Goal: Task Accomplishment & Management: Use online tool/utility

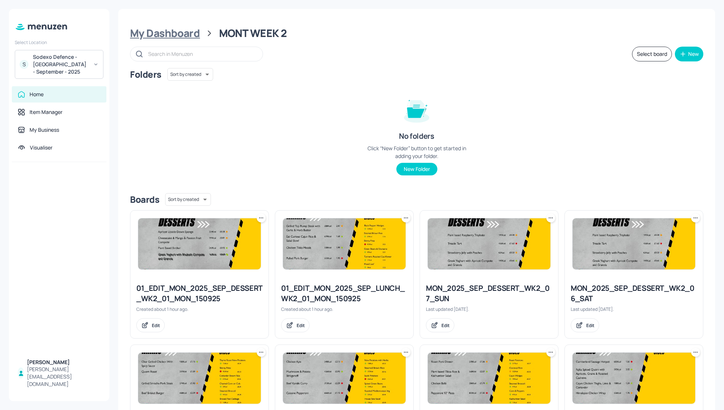
click at [186, 33] on div "My Dashboard" at bounding box center [165, 33] width 70 height 13
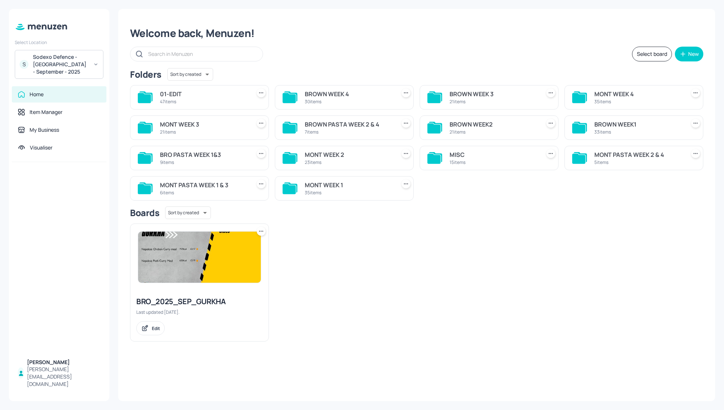
click at [481, 121] on div "BROWN WEEK2" at bounding box center [494, 124] width 88 height 9
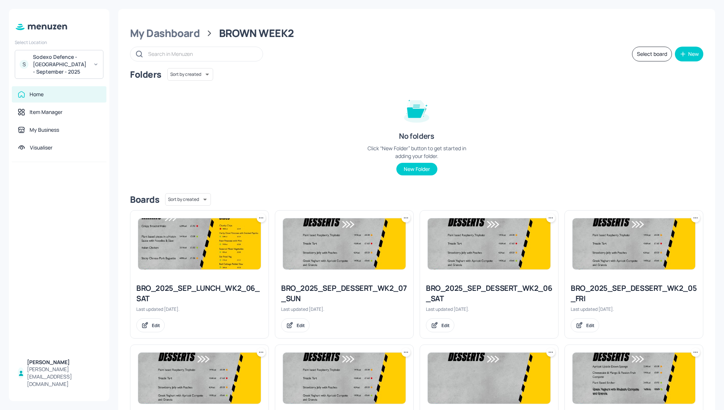
click at [652, 128] on div "Folders Sort by created id ​ No folders Click “New Folder” button to get starte…" at bounding box center [417, 127] width 574 height 119
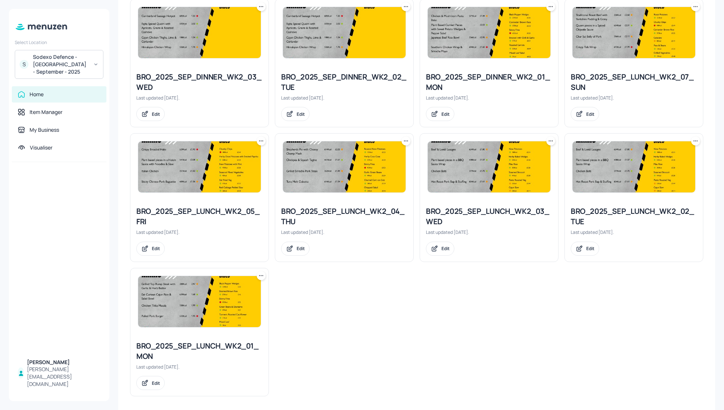
scroll to position [615, 0]
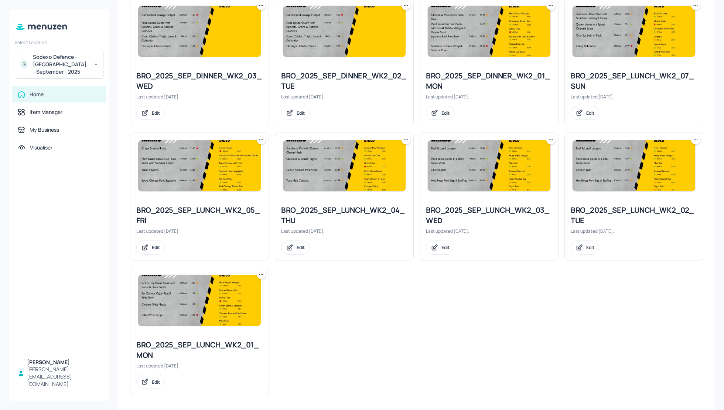
click at [261, 274] on icon at bounding box center [261, 274] width 1 height 1
click at [230, 300] on p "Duplicate" at bounding box center [224, 299] width 20 height 7
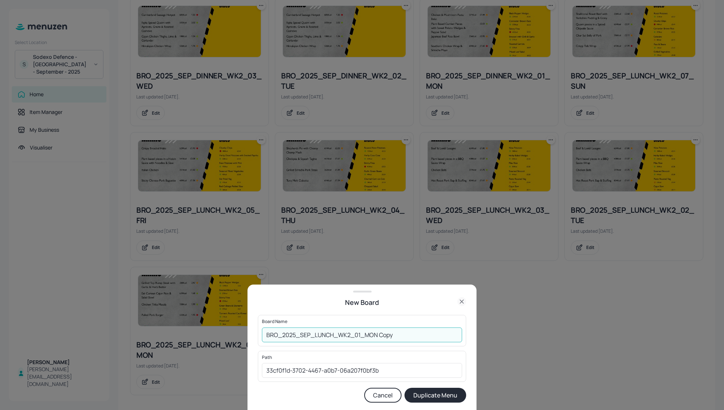
click at [265, 332] on input "BRO_2025_SEP_LUNCH_WK2_01_MON Copy" at bounding box center [362, 334] width 200 height 15
click at [442, 340] on input "01_EDIT_BRO_2025_SEP_LUNCH_WK2_01_MON Copy" at bounding box center [362, 334] width 200 height 15
type input "01_EDIT_BRO_2025_SEP_LUNCH_WK2_01_MON_150925"
click at [455, 400] on button "Duplicate Menu" at bounding box center [436, 394] width 62 height 15
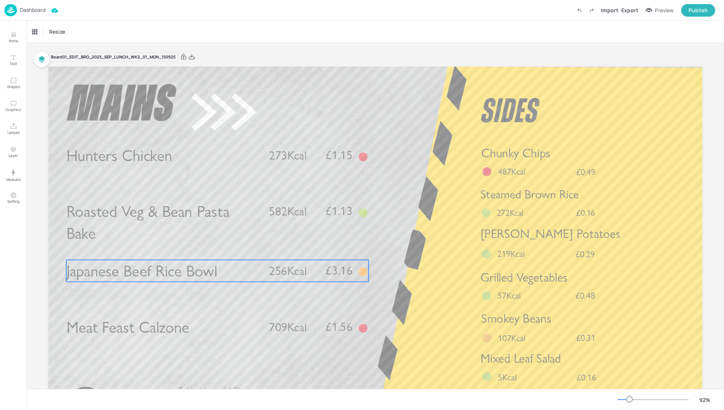
click at [178, 268] on span "Japanese Beef Rice Bowl" at bounding box center [142, 270] width 151 height 19
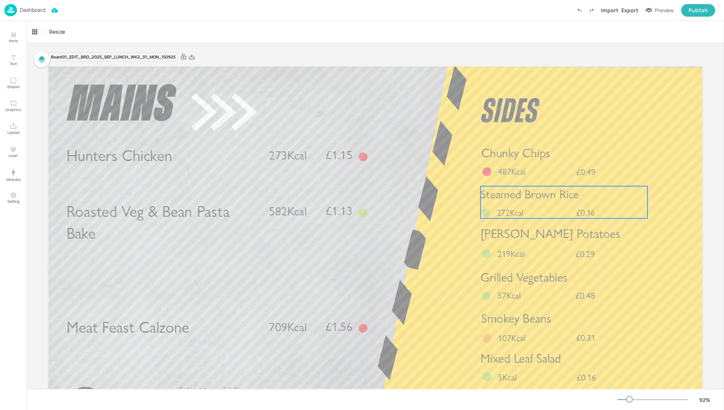
click at [561, 198] on span "Steamed Brown Rice" at bounding box center [530, 194] width 99 height 14
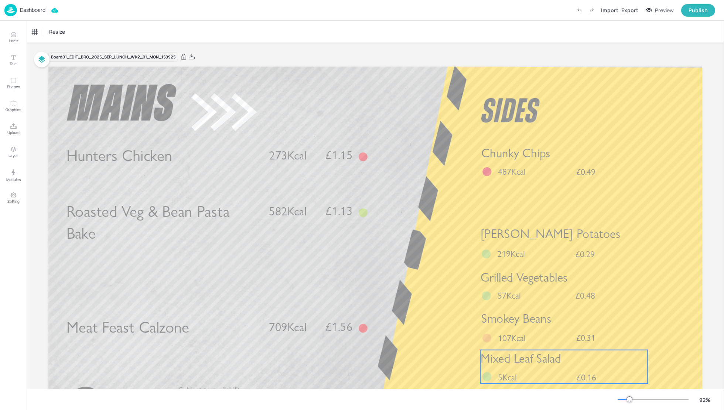
click at [552, 376] on div "Mixed Leaf Salad £0.16 5Kcal" at bounding box center [564, 367] width 167 height 34
click at [566, 335] on icon at bounding box center [564, 337] width 6 height 6
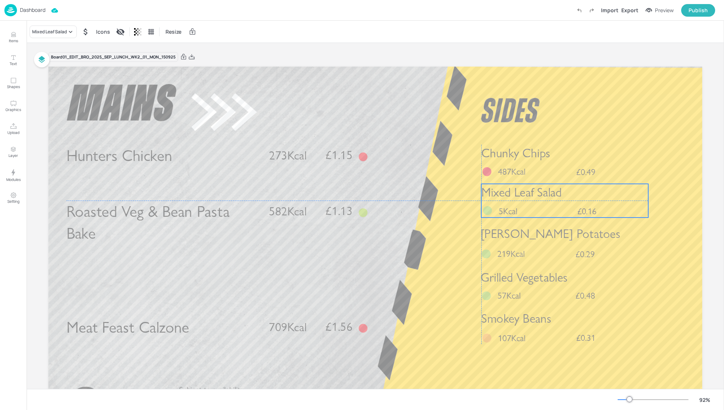
drag, startPoint x: 566, startPoint y: 370, endPoint x: 566, endPoint y: 204, distance: 165.6
click at [566, 204] on div "Mixed Leaf Salad £0.16 5Kcal" at bounding box center [565, 201] width 167 height 34
click at [488, 206] on div "Mixed Leaf Salad £0.16 5Kcal" at bounding box center [565, 204] width 167 height 34
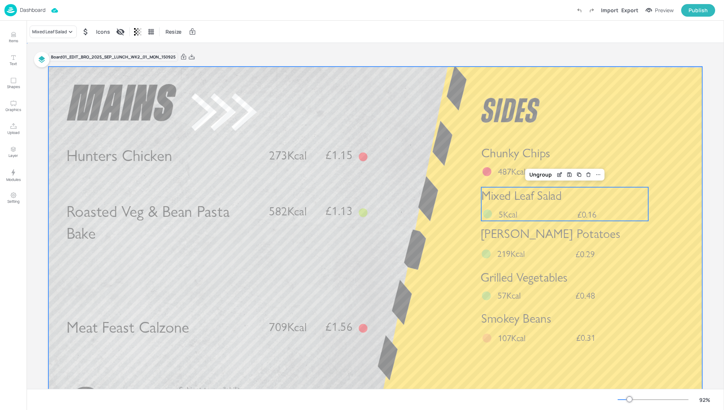
click at [408, 231] on div at bounding box center [375, 251] width 654 height 368
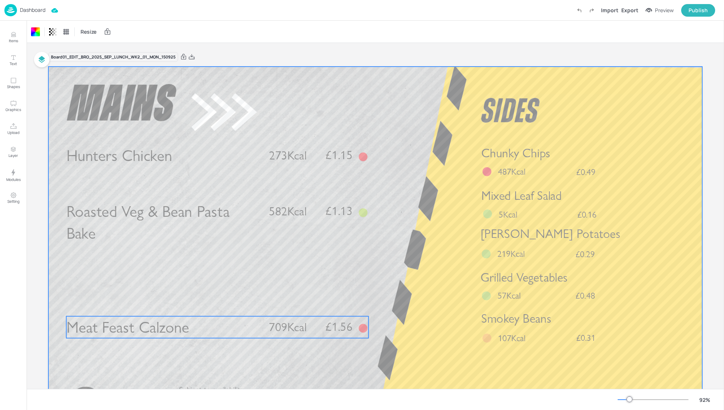
click at [151, 323] on span "Meat Feast Calzone" at bounding box center [128, 326] width 123 height 19
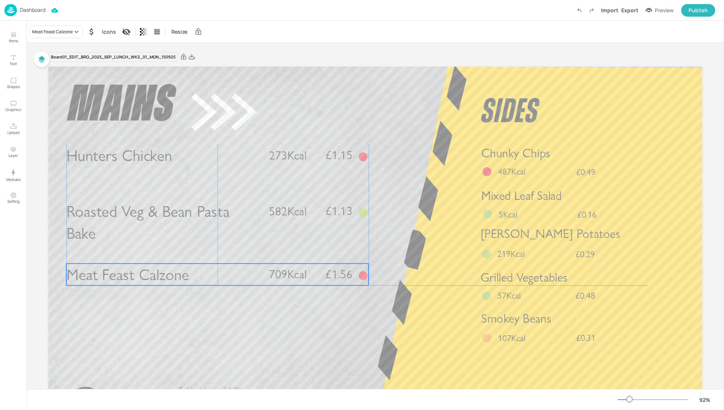
drag, startPoint x: 196, startPoint y: 326, endPoint x: 197, endPoint y: 272, distance: 54.0
click at [197, 272] on p "Meat Feast Calzone" at bounding box center [164, 274] width 194 height 22
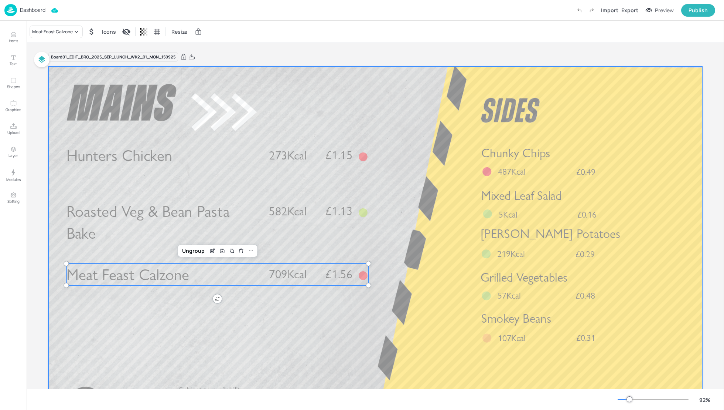
click at [371, 313] on div at bounding box center [375, 251] width 654 height 368
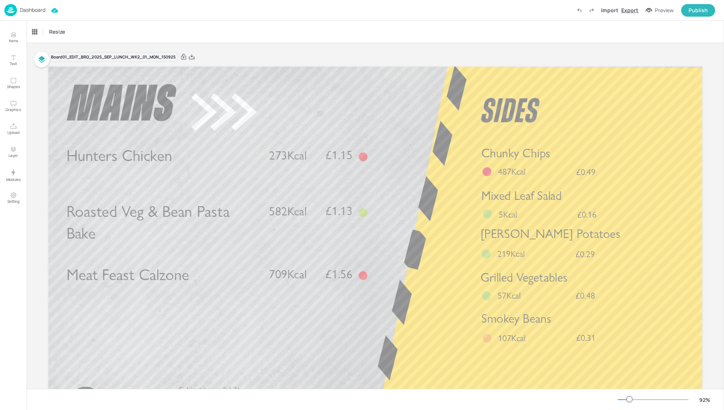
click at [630, 7] on div "Export" at bounding box center [630, 10] width 17 height 8
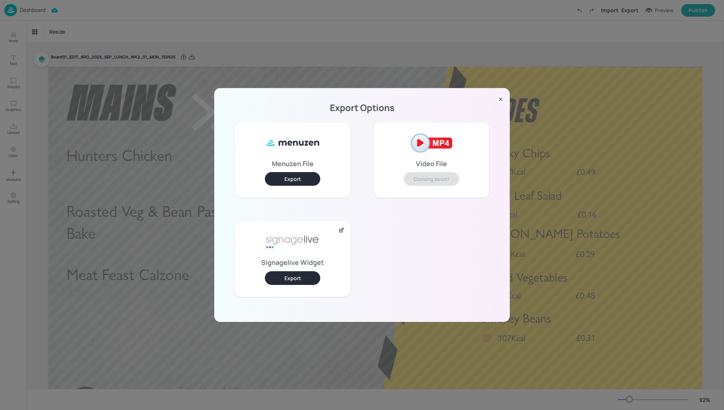
drag, startPoint x: 303, startPoint y: 276, endPoint x: 303, endPoint y: 267, distance: 9.6
click at [303, 276] on button "Export" at bounding box center [292, 278] width 55 height 14
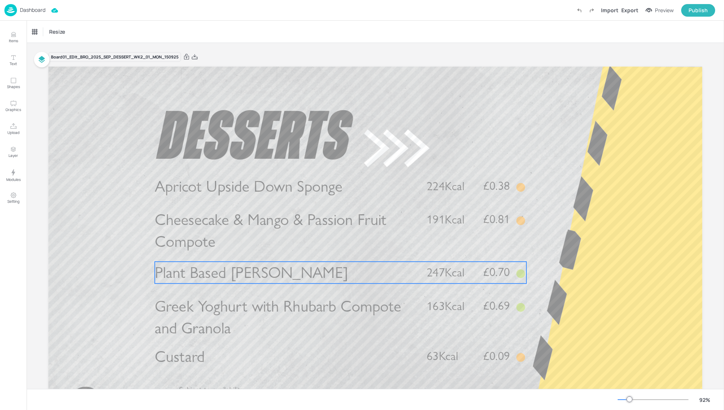
click at [228, 277] on span "Plant Based [PERSON_NAME]" at bounding box center [251, 272] width 193 height 19
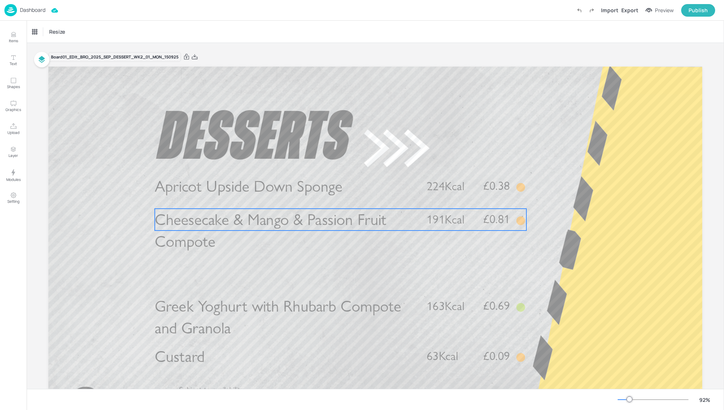
click at [224, 227] on span "Cheesecake & Mango & Passion Fruit Compote" at bounding box center [271, 230] width 232 height 41
click at [62, 26] on div "Cheesecake & Mango & Passion Fruit Compote" at bounding box center [67, 32] width 74 height 13
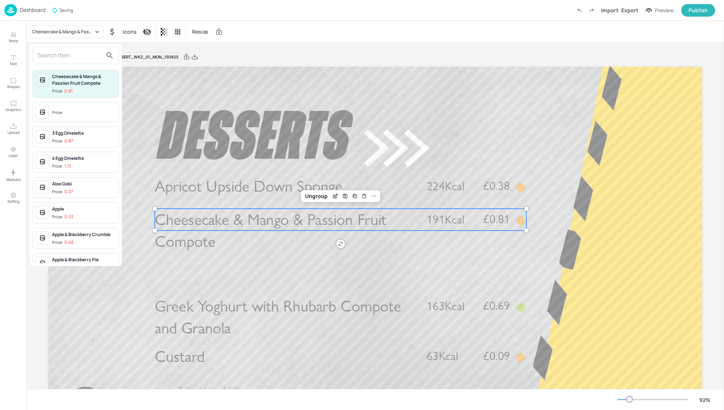
click at [60, 58] on input "text" at bounding box center [69, 56] width 65 height 12
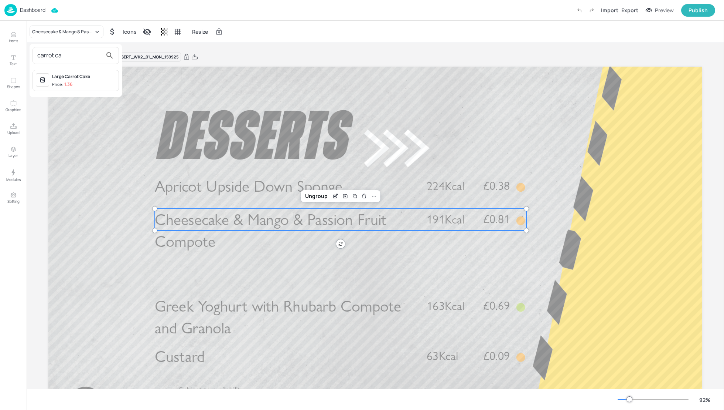
type input "carrot ca"
click at [79, 77] on div "Large Carrot Cake" at bounding box center [84, 76] width 64 height 7
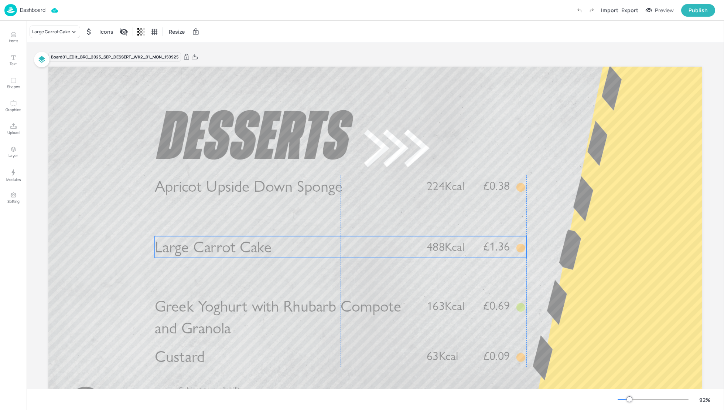
drag, startPoint x: 299, startPoint y: 222, endPoint x: 298, endPoint y: 248, distance: 26.2
click at [298, 248] on p "Large Carrot Cake" at bounding box center [285, 247] width 260 height 22
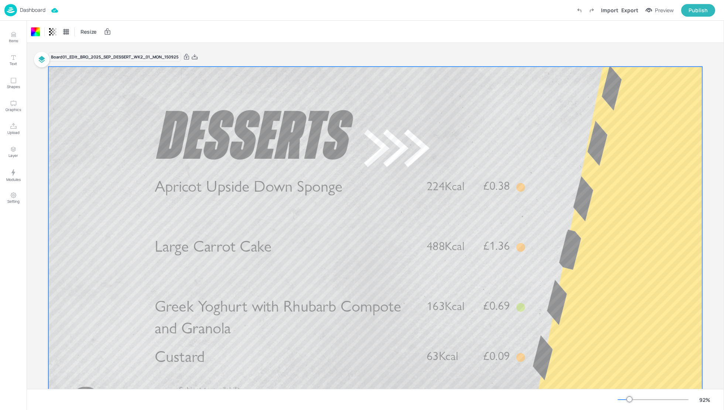
click at [595, 244] on div at bounding box center [375, 251] width 654 height 368
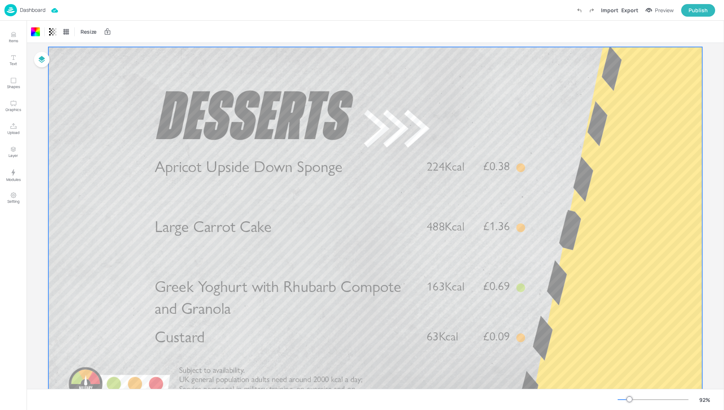
scroll to position [59, 0]
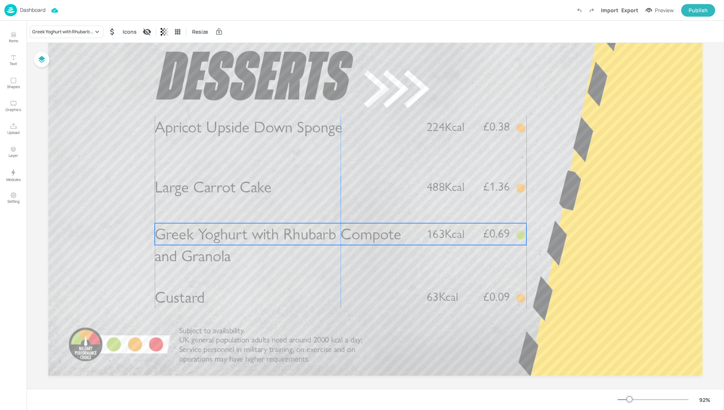
drag, startPoint x: 302, startPoint y: 251, endPoint x: 302, endPoint y: 235, distance: 15.2
click at [301, 235] on span "Greek Yoghurt with Rhubarb Compote and Granola" at bounding box center [278, 244] width 247 height 41
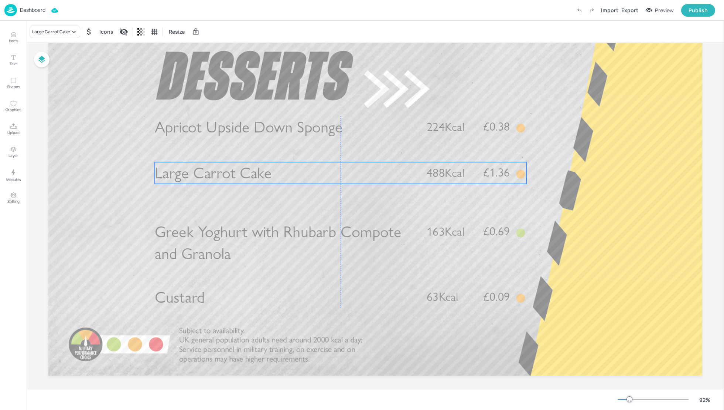
drag, startPoint x: 261, startPoint y: 195, endPoint x: 262, endPoint y: 181, distance: 13.8
click at [262, 181] on span "Large Carrot Cake" at bounding box center [213, 172] width 117 height 19
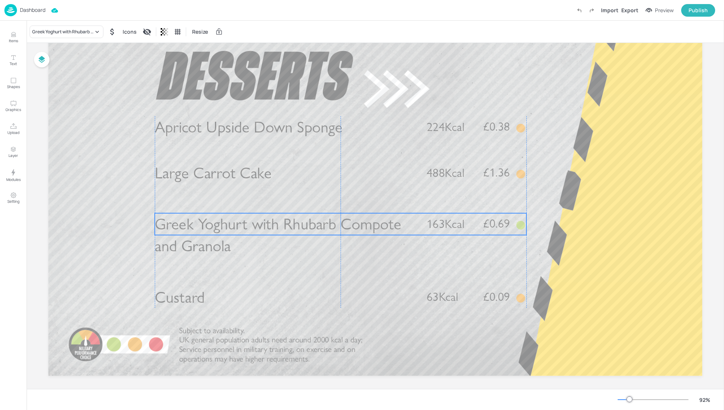
drag, startPoint x: 261, startPoint y: 231, endPoint x: 261, endPoint y: 223, distance: 8.1
click at [261, 223] on span "Greek Yoghurt with Rhubarb Compote and Granola" at bounding box center [278, 234] width 247 height 41
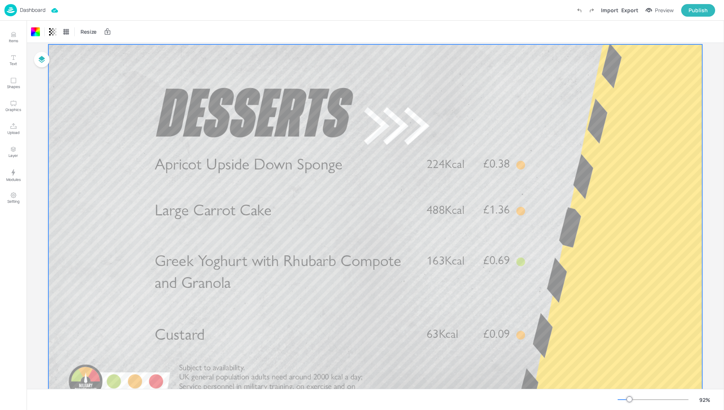
scroll to position [0, 0]
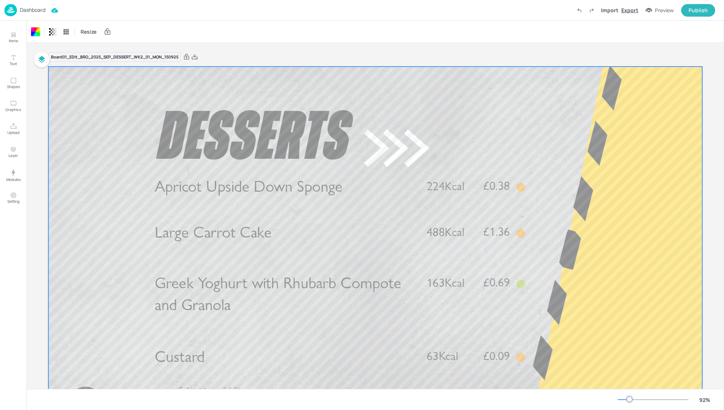
click at [637, 11] on div "Export" at bounding box center [630, 10] width 17 height 8
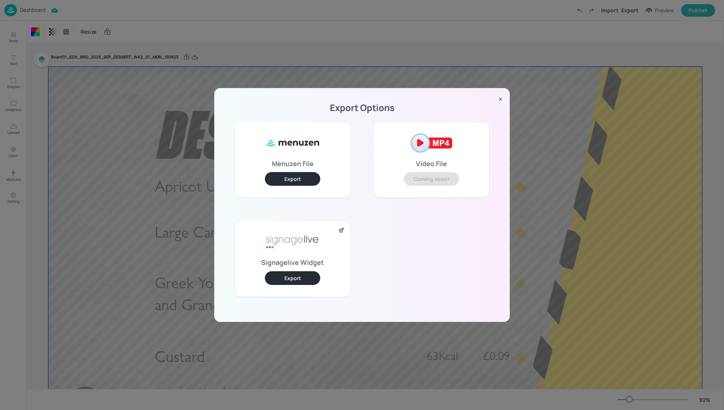
click at [308, 272] on button "Export" at bounding box center [292, 278] width 55 height 14
